Goal: Share content: Share content

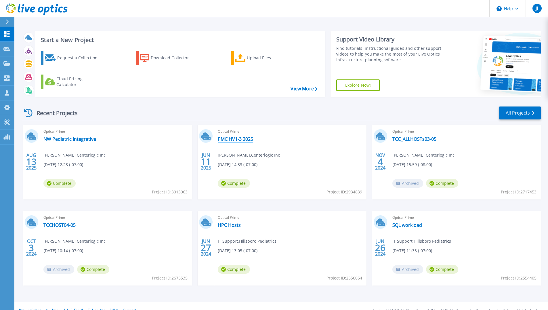
click at [233, 139] on link "PMC HV1-3 2025" at bounding box center [235, 139] width 35 height 6
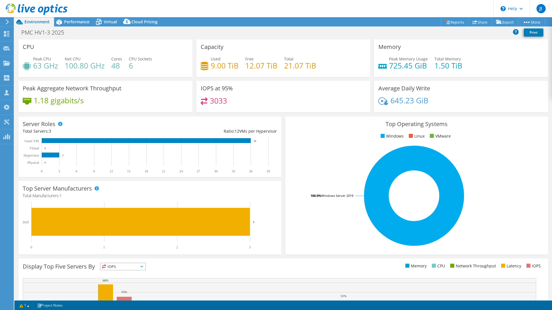
select select "USWest"
select select "USD"
click at [476, 23] on link "Share" at bounding box center [480, 22] width 24 height 9
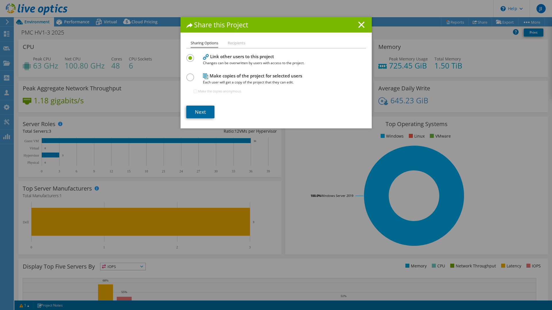
click at [200, 110] on link "Next" at bounding box center [200, 112] width 28 height 13
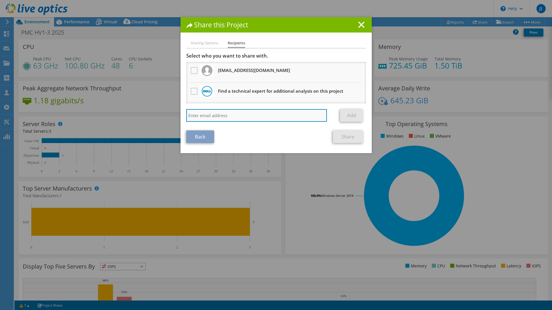
paste input "[PERSON_NAME] <[PERSON_NAME][EMAIL_ADDRESS][PERSON_NAME][DOMAIN_NAME]>"
type input "[PERSON_NAME] <[PERSON_NAME][EMAIL_ADDRESS][PERSON_NAME][DOMAIN_NAME]"
drag, startPoint x: 221, startPoint y: 115, endPoint x: 143, endPoint y: 111, distance: 77.5
click at [143, 111] on div "Share this Project Sharing Options Recipients Link other users to this project …" at bounding box center [276, 154] width 552 height 275
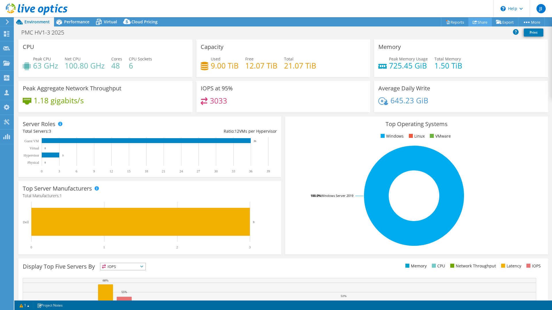
click at [474, 22] on link "Share" at bounding box center [480, 22] width 24 height 9
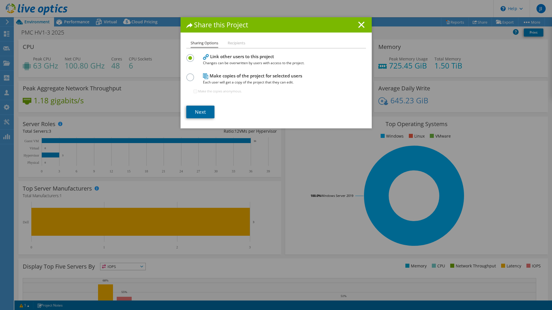
click at [202, 110] on link "Next" at bounding box center [200, 112] width 28 height 13
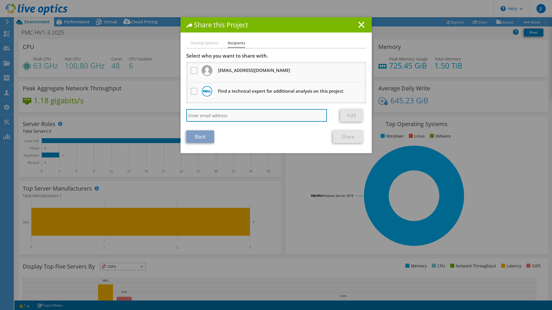
click at [210, 115] on input "search" at bounding box center [256, 115] width 141 height 13
paste input "[PERSON_NAME] <[PERSON_NAME][EMAIL_ADDRESS][PERSON_NAME][DOMAIN_NAME]>"
click at [220, 115] on input "[PERSON_NAME] <[PERSON_NAME][EMAIL_ADDRESS][PERSON_NAME][DOMAIN_NAME]>" at bounding box center [256, 115] width 141 height 13
click at [250, 115] on input "[EMAIL_ADDRESS][PERSON_NAME][DOMAIN_NAME]>" at bounding box center [256, 115] width 141 height 13
type input "[EMAIL_ADDRESS][PERSON_NAME][DOMAIN_NAME]"
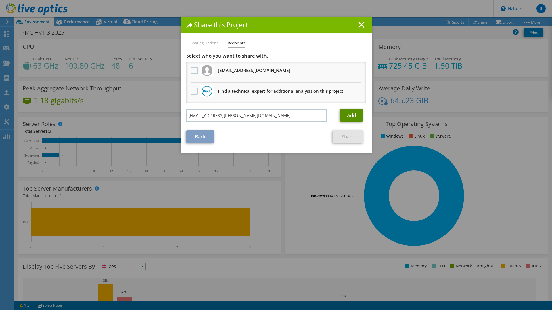
click at [348, 113] on link "Add" at bounding box center [351, 115] width 23 height 13
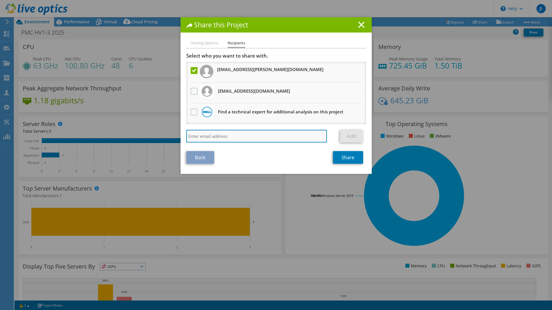
click at [201, 135] on input "search" at bounding box center [256, 136] width 141 height 13
type input "[EMAIL_ADDRESS][DOMAIN_NAME]"
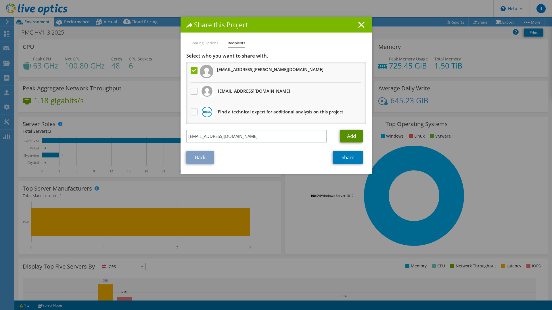
click at [346, 133] on link "Add" at bounding box center [351, 136] width 23 height 13
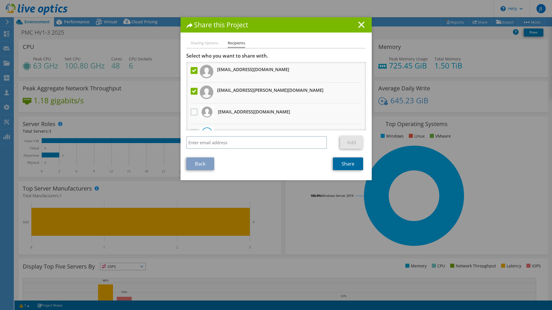
click at [348, 164] on link "Share" at bounding box center [348, 163] width 30 height 13
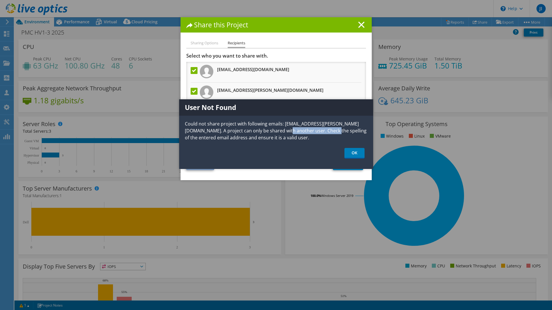
drag, startPoint x: 275, startPoint y: 132, endPoint x: 319, endPoint y: 131, distance: 44.0
click at [319, 131] on p "Could not share project with following emails: [EMAIL_ADDRESS][PERSON_NAME][DOM…" at bounding box center [276, 130] width 194 height 21
drag, startPoint x: 319, startPoint y: 131, endPoint x: 356, endPoint y: 151, distance: 42.5
click at [356, 151] on link "OK" at bounding box center [354, 153] width 20 height 11
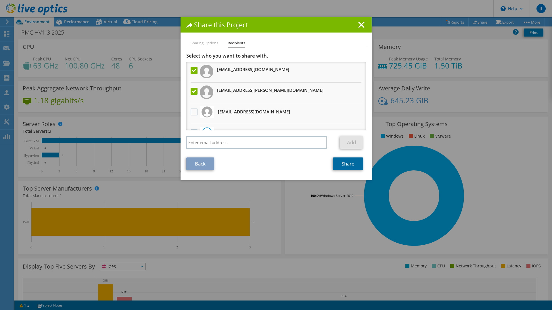
click at [348, 163] on link "Share" at bounding box center [348, 163] width 30 height 13
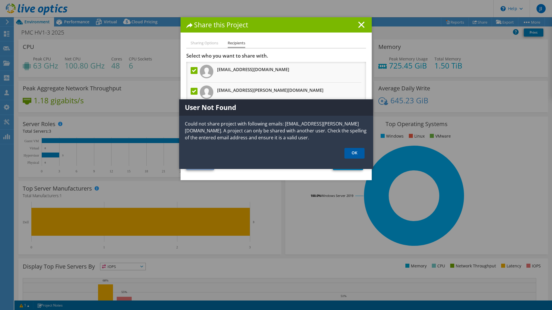
click at [353, 152] on link "OK" at bounding box center [354, 153] width 20 height 11
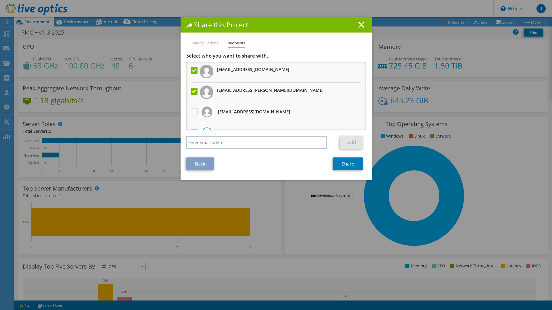
click at [192, 91] on label at bounding box center [195, 91] width 8 height 7
click at [0, 0] on input "checkbox" at bounding box center [0, 0] width 0 height 0
click at [203, 43] on li "Sharing Options" at bounding box center [205, 43] width 28 height 7
click at [205, 43] on li "Sharing Options" at bounding box center [205, 43] width 28 height 7
click at [193, 70] on label at bounding box center [195, 70] width 8 height 7
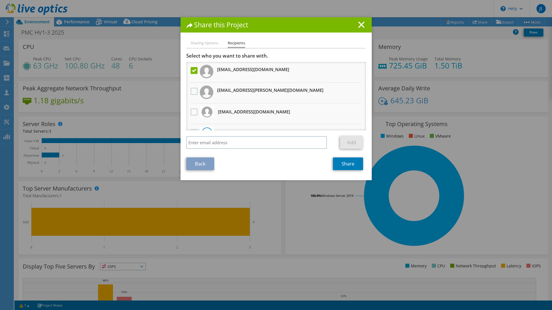
click at [0, 0] on input "checkbox" at bounding box center [0, 0] width 0 height 0
click at [206, 43] on li "Sharing Options" at bounding box center [205, 43] width 28 height 7
click at [198, 163] on link "Back" at bounding box center [200, 163] width 28 height 13
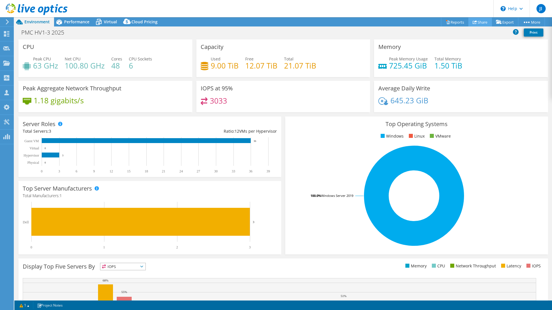
click at [477, 23] on link "Share" at bounding box center [480, 22] width 24 height 9
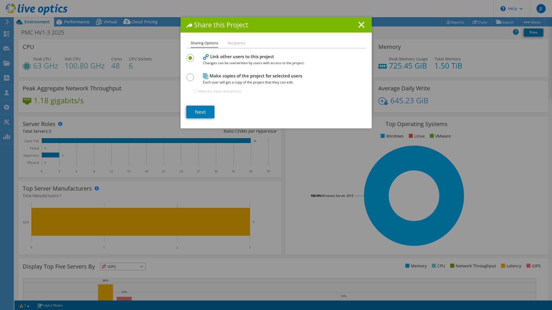
click at [234, 44] on li "Recipients" at bounding box center [237, 43] width 18 height 7
click at [200, 42] on li "Sharing Options" at bounding box center [205, 44] width 28 height 8
click at [187, 75] on label at bounding box center [191, 73] width 10 height 1
click at [0, 0] on input "radio" at bounding box center [0, 0] width 0 height 0
click at [198, 110] on link "Next" at bounding box center [200, 112] width 28 height 13
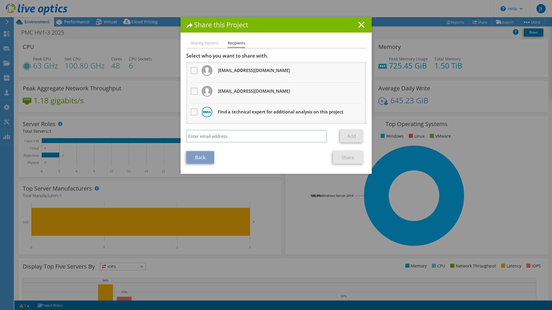
click at [235, 41] on li "Recipients" at bounding box center [237, 44] width 18 height 8
click at [201, 43] on li "Sharing Options" at bounding box center [205, 43] width 28 height 7
click at [196, 157] on link "Back" at bounding box center [200, 157] width 28 height 13
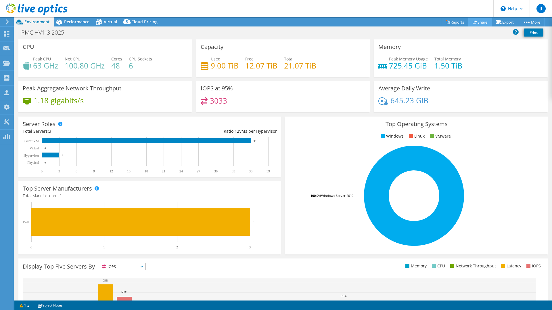
click at [477, 20] on link "Share" at bounding box center [480, 22] width 24 height 9
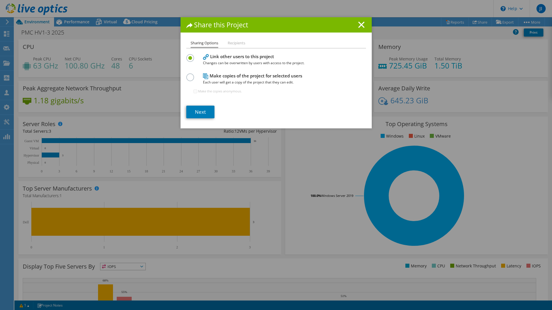
click at [234, 43] on li "Recipients" at bounding box center [237, 43] width 18 height 7
click at [200, 112] on link "Next" at bounding box center [200, 112] width 28 height 13
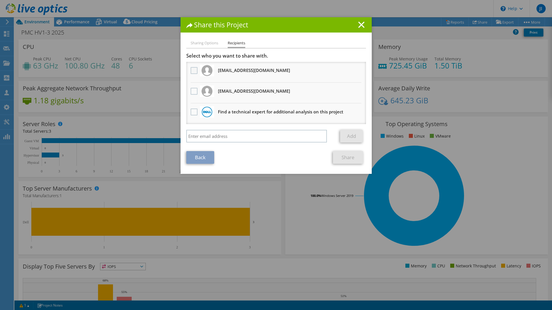
click at [192, 71] on label at bounding box center [195, 70] width 8 height 7
click at [0, 0] on input "checkbox" at bounding box center [0, 0] width 0 height 0
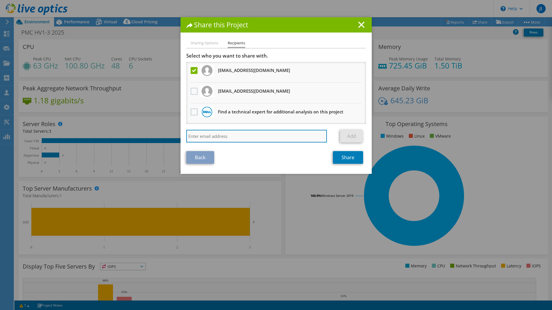
click at [212, 136] on input "search" at bounding box center [256, 136] width 141 height 13
click at [191, 111] on label at bounding box center [195, 111] width 8 height 7
click at [0, 0] on input "checkbox" at bounding box center [0, 0] width 0 height 0
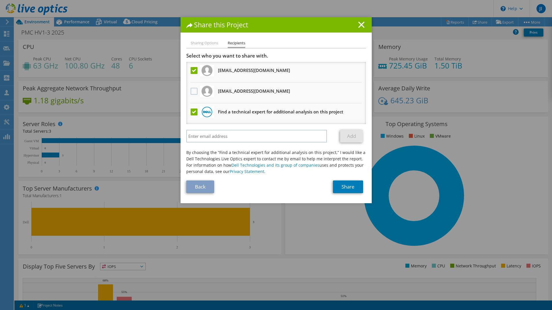
click at [192, 111] on label at bounding box center [195, 111] width 8 height 7
click at [0, 0] on input "checkbox" at bounding box center [0, 0] width 0 height 0
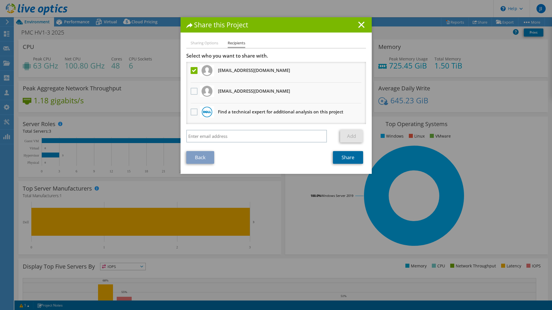
click at [343, 157] on link "Share" at bounding box center [348, 157] width 30 height 13
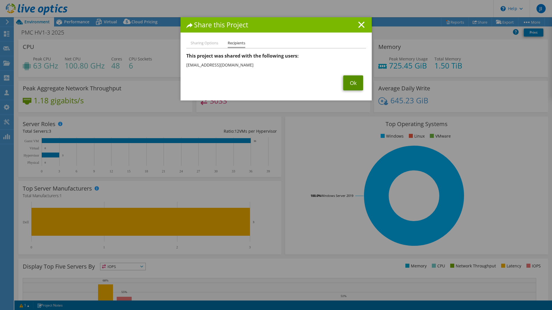
click at [353, 80] on link "Ok" at bounding box center [353, 82] width 20 height 15
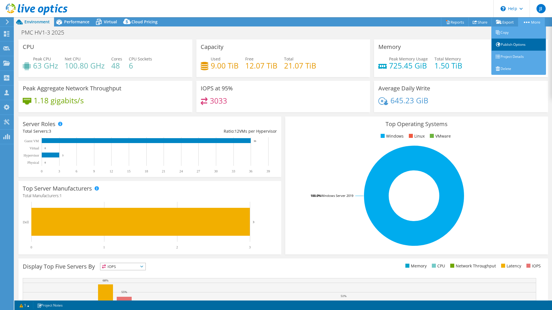
click at [511, 45] on link "Publish Options" at bounding box center [518, 45] width 55 height 12
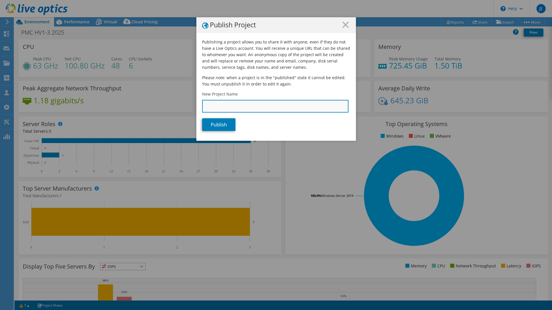
click at [216, 108] on input "New Project Name" at bounding box center [275, 106] width 146 height 13
type input "PMC Host Servers"
click at [220, 125] on link "Publish" at bounding box center [218, 124] width 33 height 13
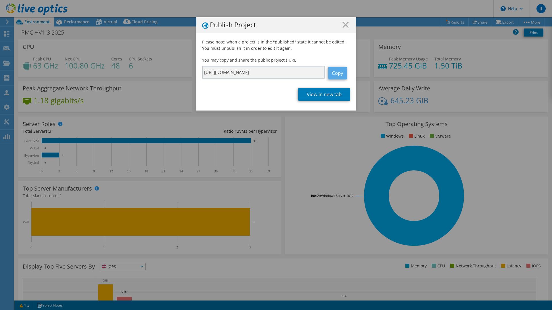
click at [338, 72] on link "Copy" at bounding box center [337, 73] width 19 height 13
click at [334, 71] on link "Copy" at bounding box center [337, 73] width 19 height 13
drag, startPoint x: 334, startPoint y: 71, endPoint x: 293, endPoint y: 72, distance: 40.8
drag, startPoint x: 296, startPoint y: 74, endPoint x: 323, endPoint y: 53, distance: 34.3
click at [323, 53] on div "Please note: when a project is in the "published" state it cannot be edited. Yo…" at bounding box center [276, 75] width 160 height 72
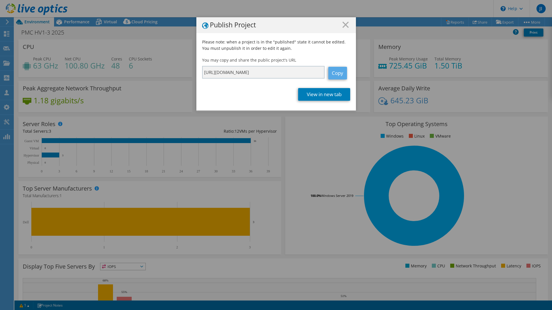
click at [333, 72] on link "Copy" at bounding box center [337, 73] width 19 height 13
drag, startPoint x: 333, startPoint y: 72, endPoint x: 344, endPoint y: 24, distance: 49.0
click at [344, 24] on line at bounding box center [346, 25] width 6 height 6
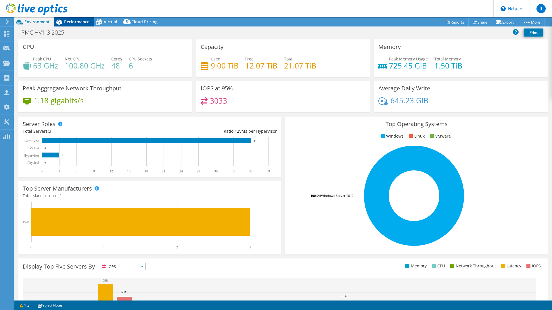
click at [85, 24] on span "Performance" at bounding box center [76, 21] width 25 height 5
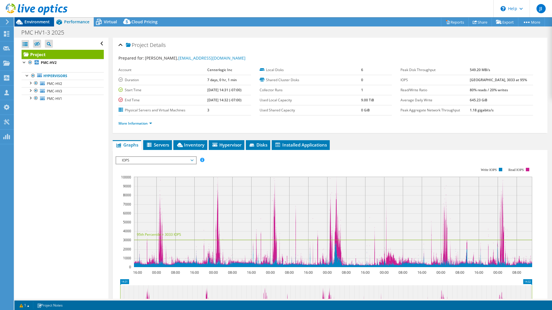
click at [37, 21] on span "Environment" at bounding box center [36, 21] width 25 height 5
